Goal: Transaction & Acquisition: Download file/media

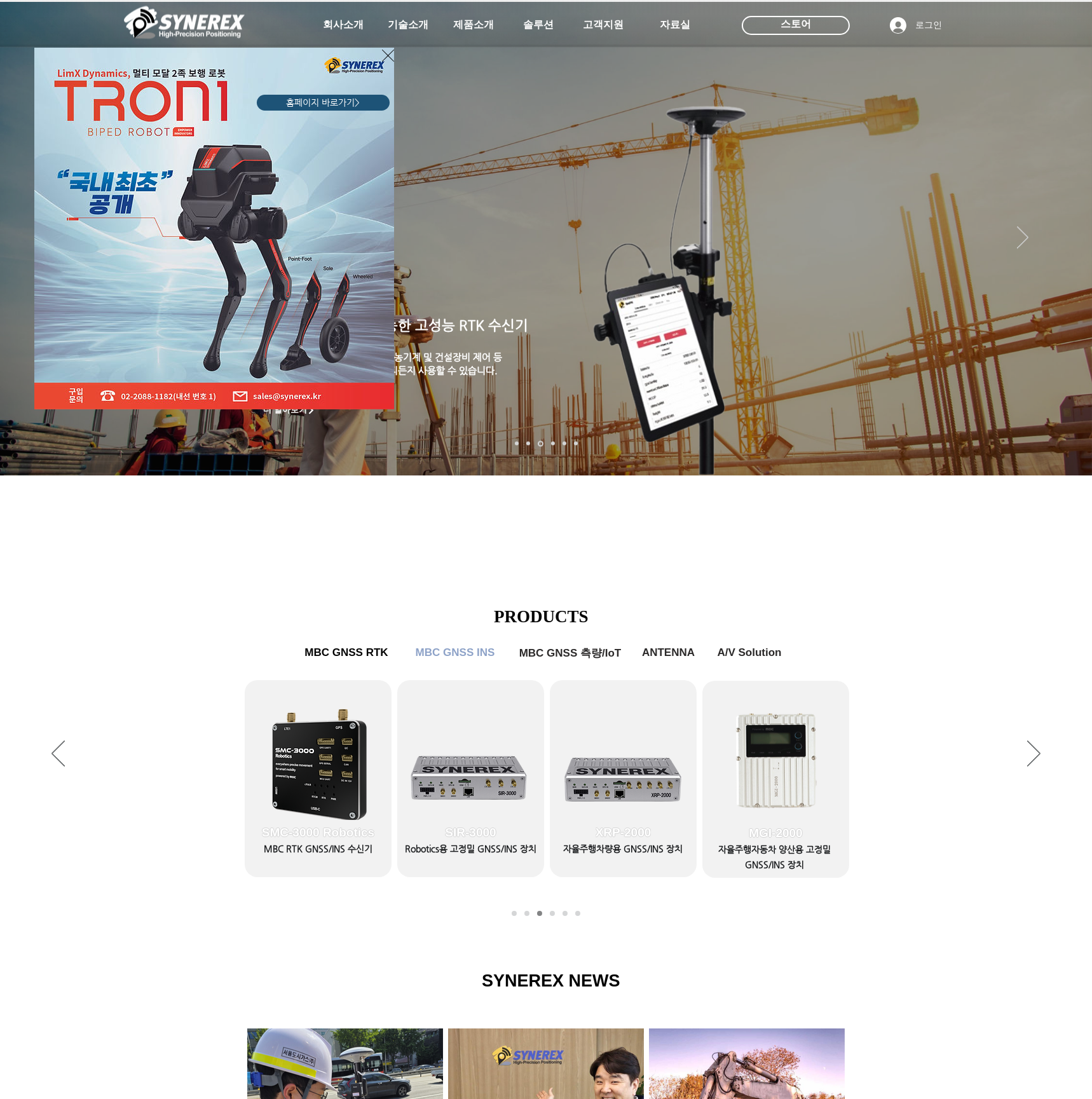
click at [1065, 732] on div "LimX Dinamics" at bounding box center [546, 550] width 1092 height 1099
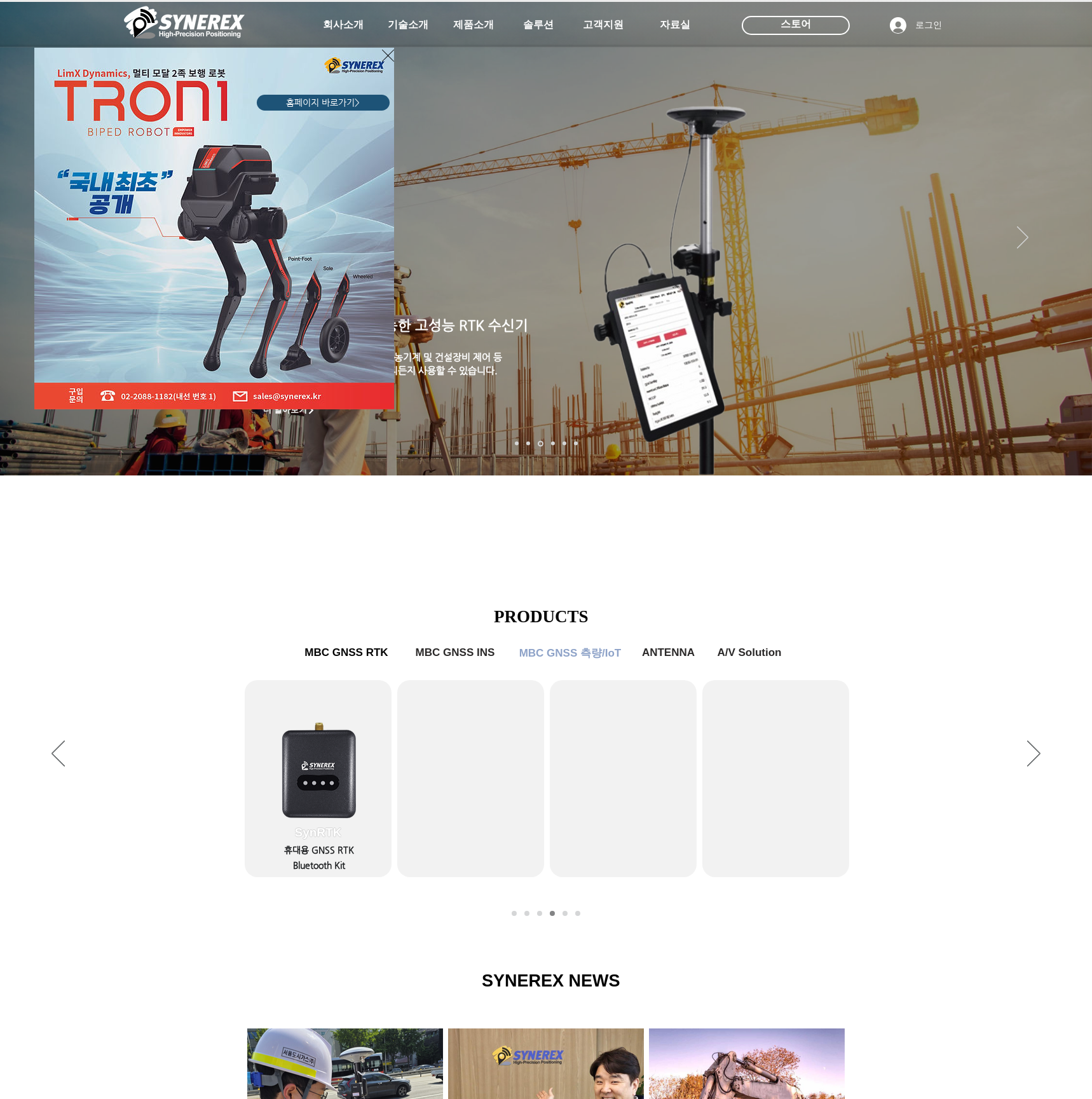
click at [387, 51] on icon "사이트로 돌아가기" at bounding box center [388, 55] width 12 height 16
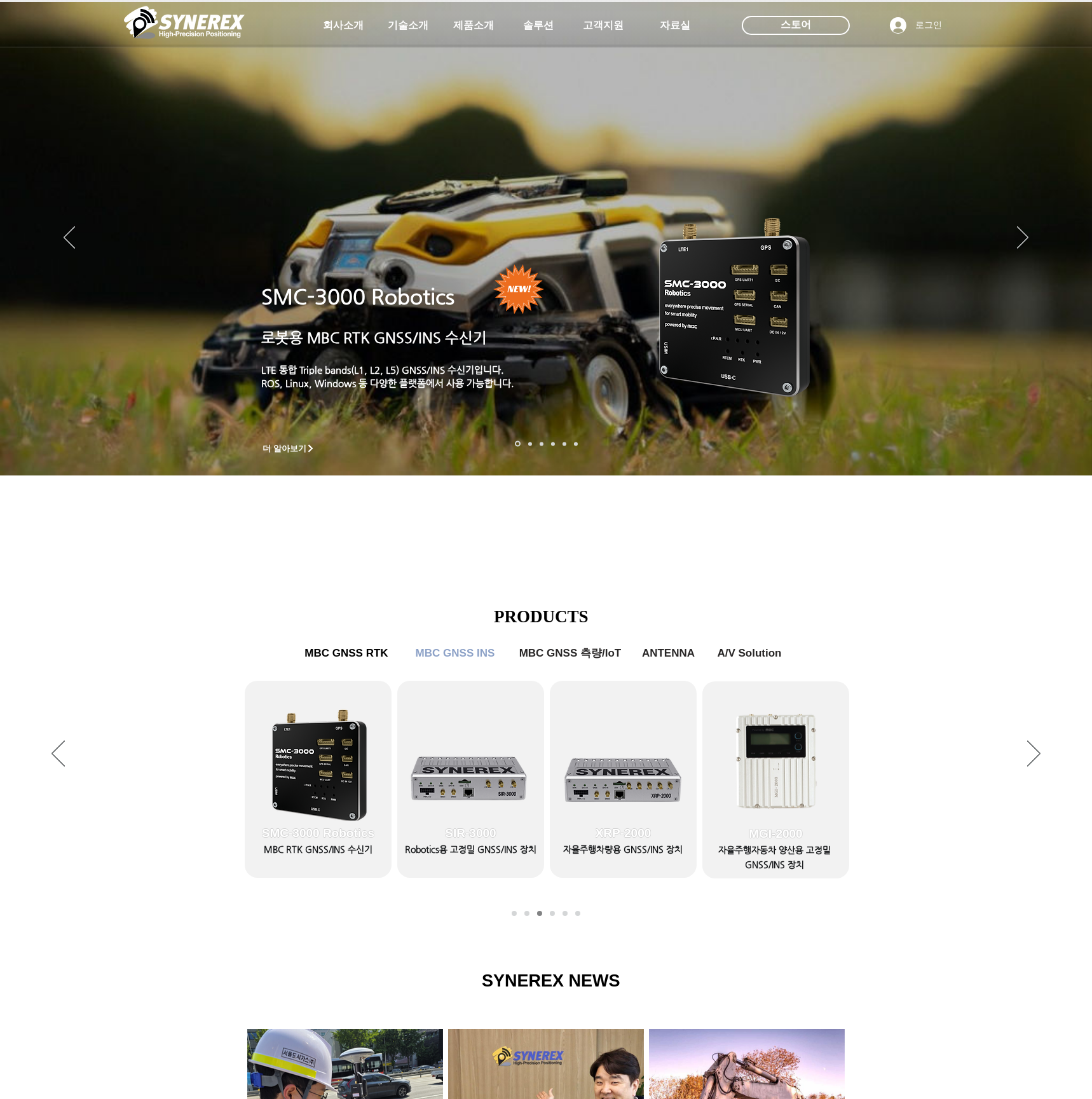
click at [560, 344] on img "슬라이드쇼" at bounding box center [546, 239] width 1092 height 473
click at [286, 450] on span "더 알아보기" at bounding box center [285, 449] width 44 height 11
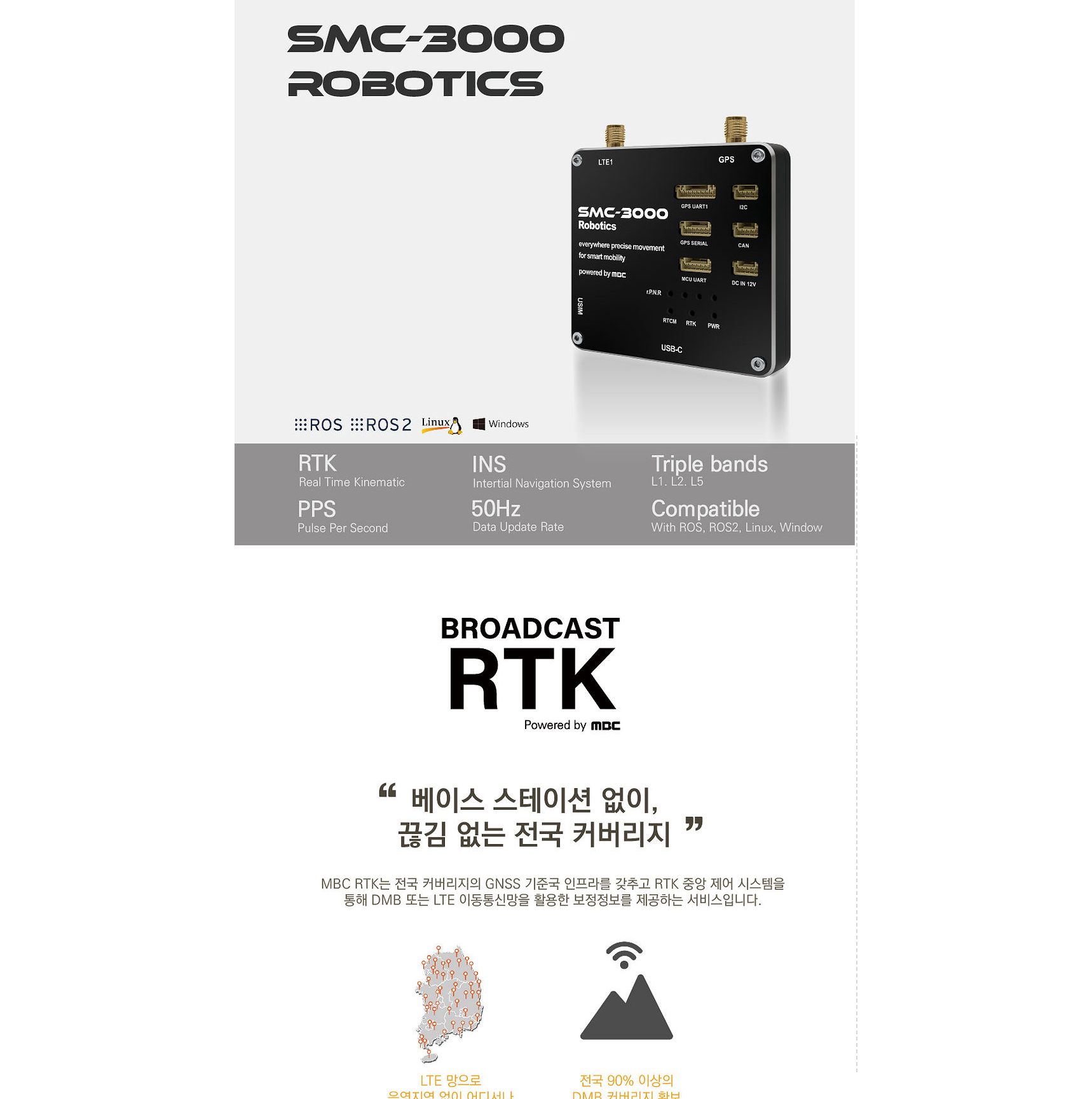
scroll to position [529, 0]
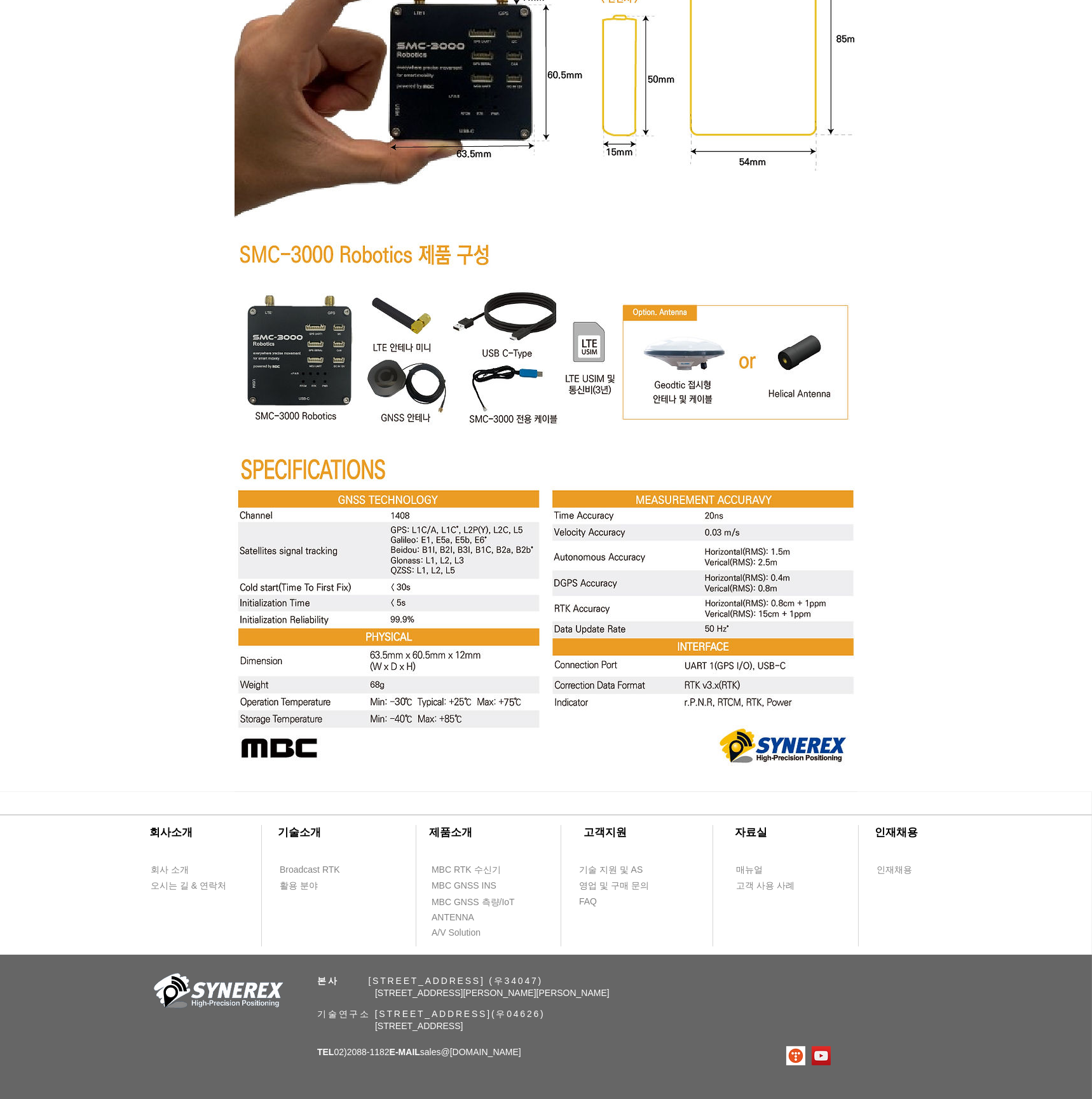
scroll to position [4524, 0]
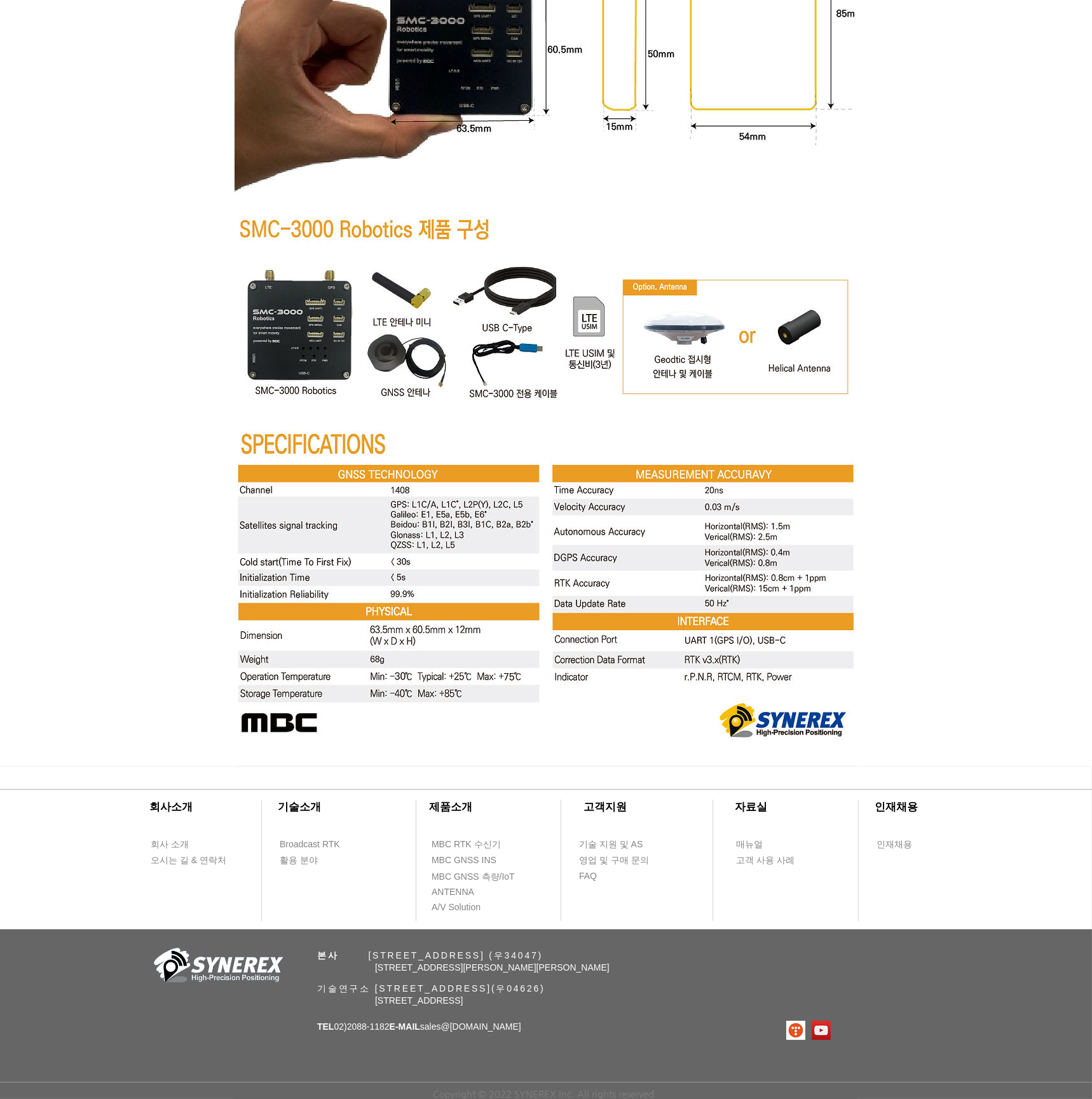
click at [80, 850] on div at bounding box center [546, 847] width 1092 height 162
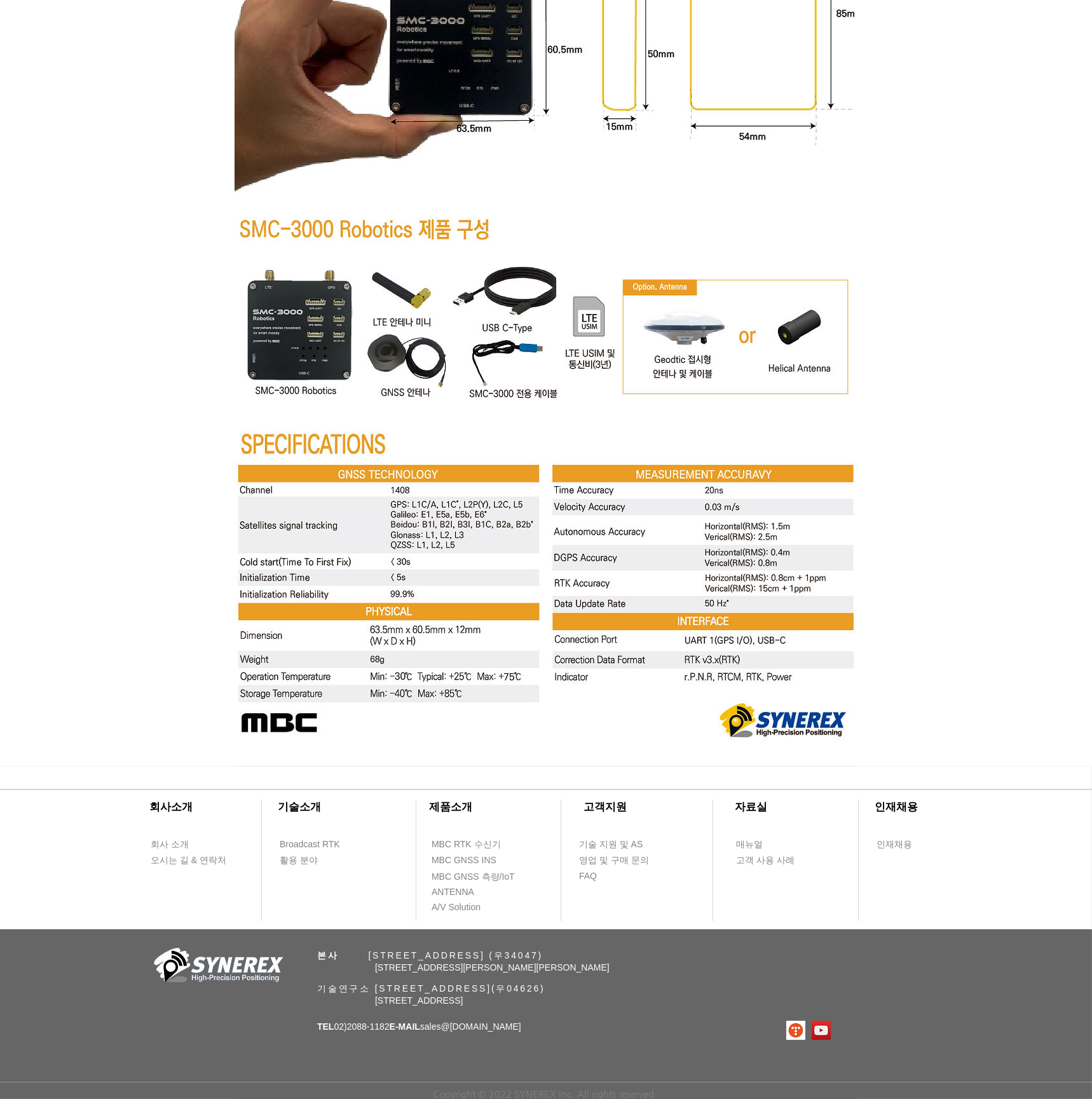
click at [88, 930] on div "​회사소개 ​기술소개 회사 소개 Broadcast RTK 오시는 길 & 연락처 활용 분야 ​제품소개 ​고객지원 ​자료실 ​인재채용 MBC RT…" at bounding box center [546, 932] width 1092 height 332
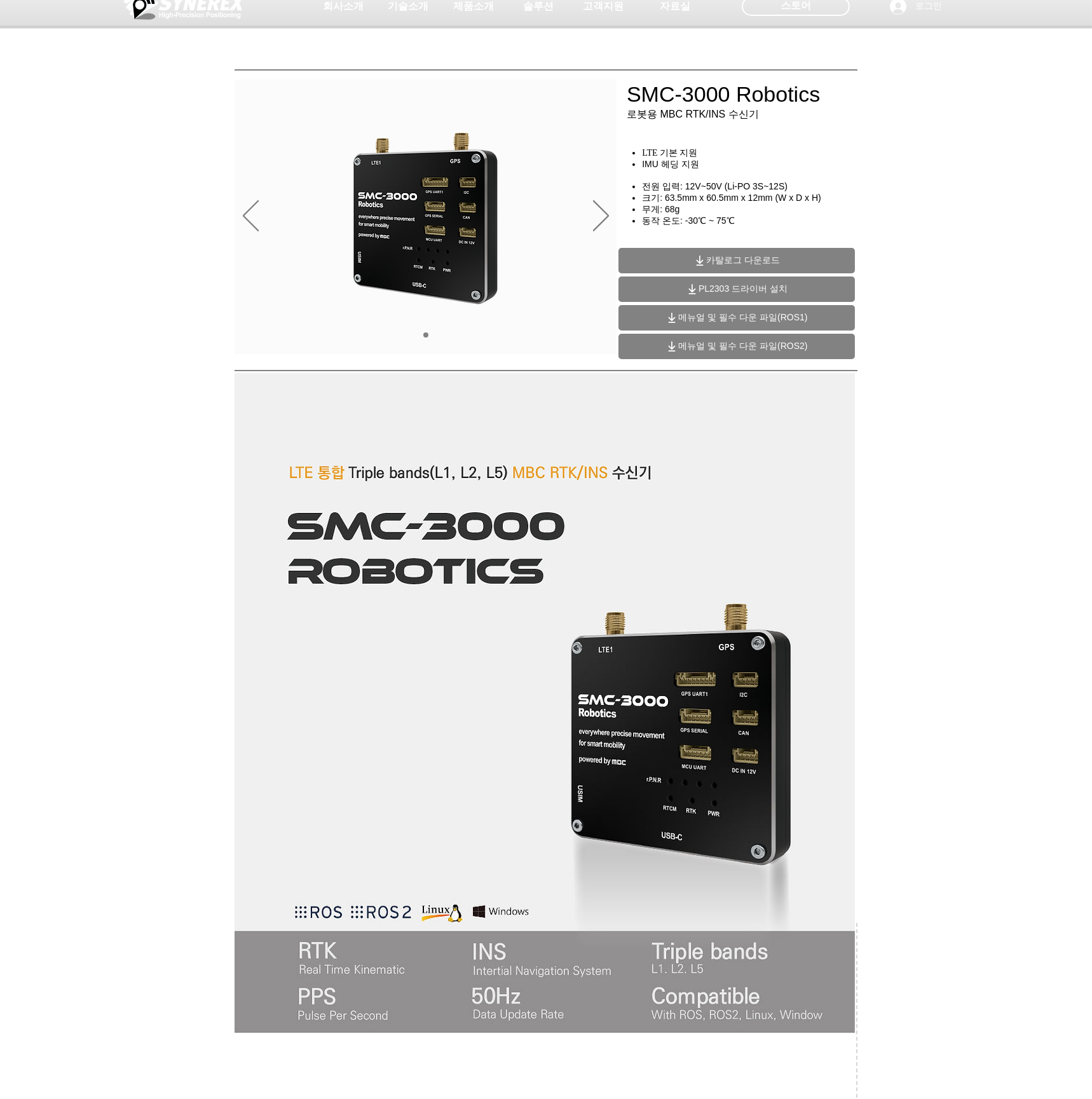
scroll to position [0, 0]
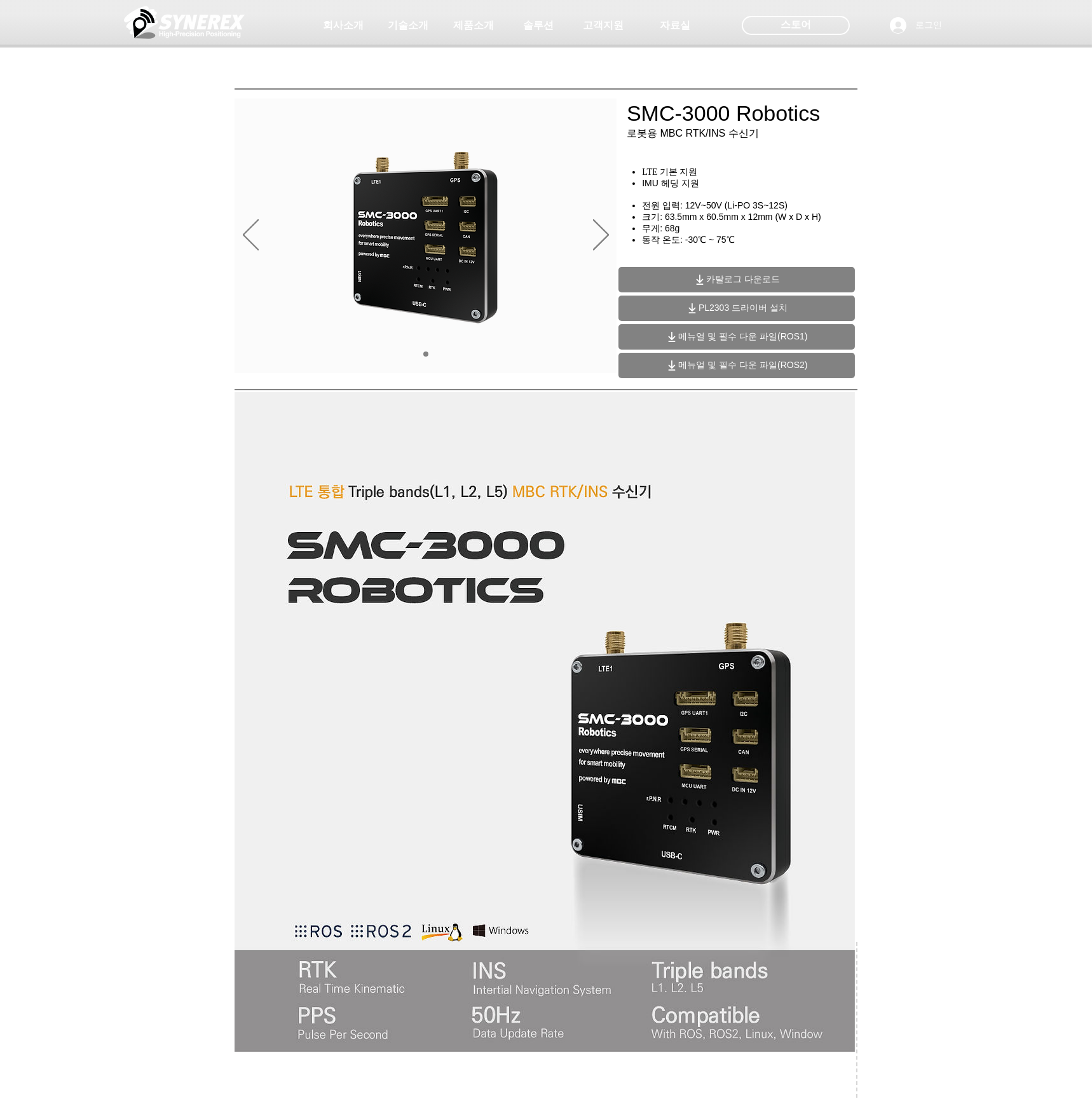
click at [726, 276] on span "카탈로그 다운로드" at bounding box center [743, 279] width 74 height 11
